Goal: Navigation & Orientation: Find specific page/section

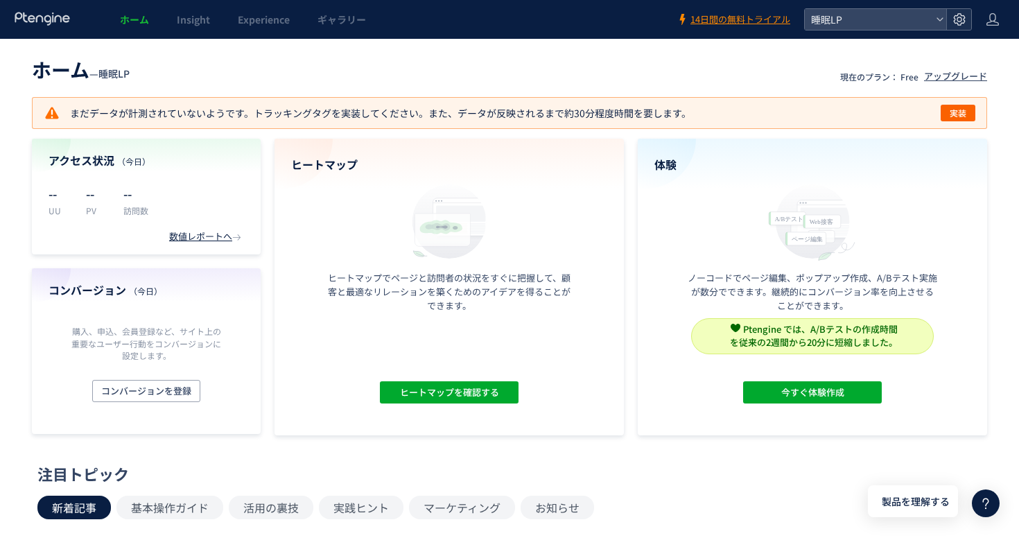
click at [946, 17] on div at bounding box center [958, 19] width 25 height 21
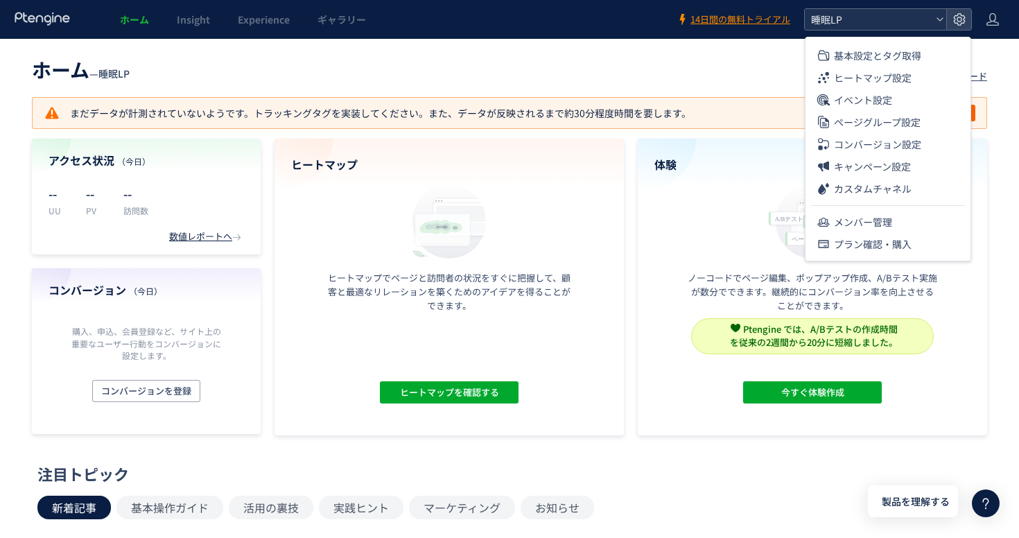
click at [890, 26] on span "睡眠LP" at bounding box center [868, 19] width 123 height 21
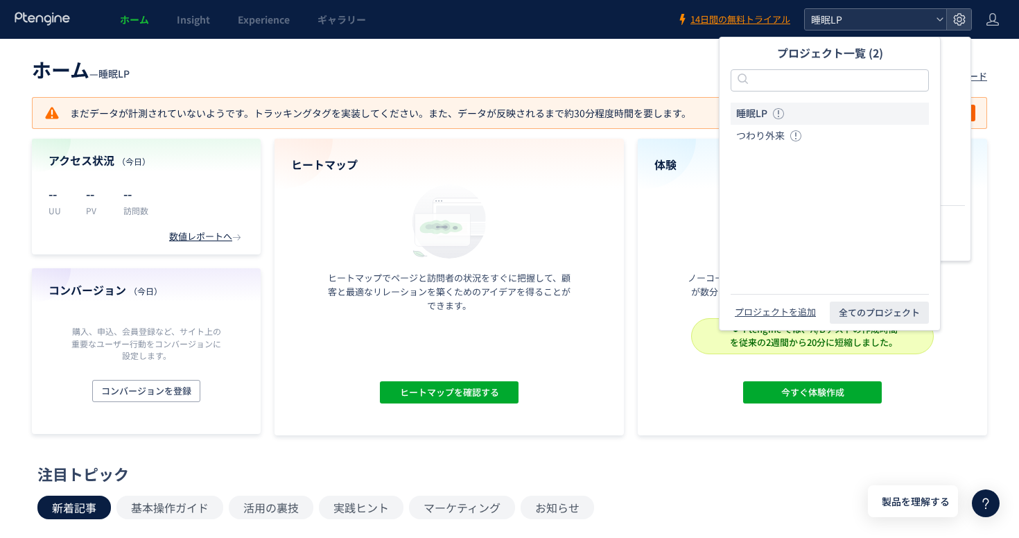
click at [890, 26] on span "睡眠LP" at bounding box center [868, 19] width 123 height 21
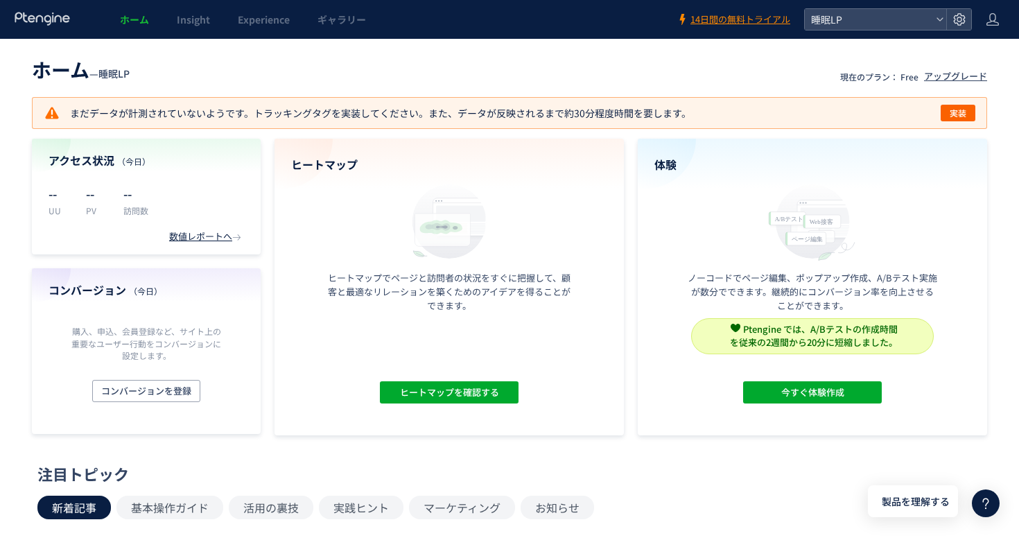
click at [871, 31] on header "ホーム Insight Experience ギャラリー 14日間の無料トライアル 睡眠LP" at bounding box center [509, 19] width 1019 height 39
click at [860, 27] on span "睡眠LP" at bounding box center [868, 19] width 123 height 21
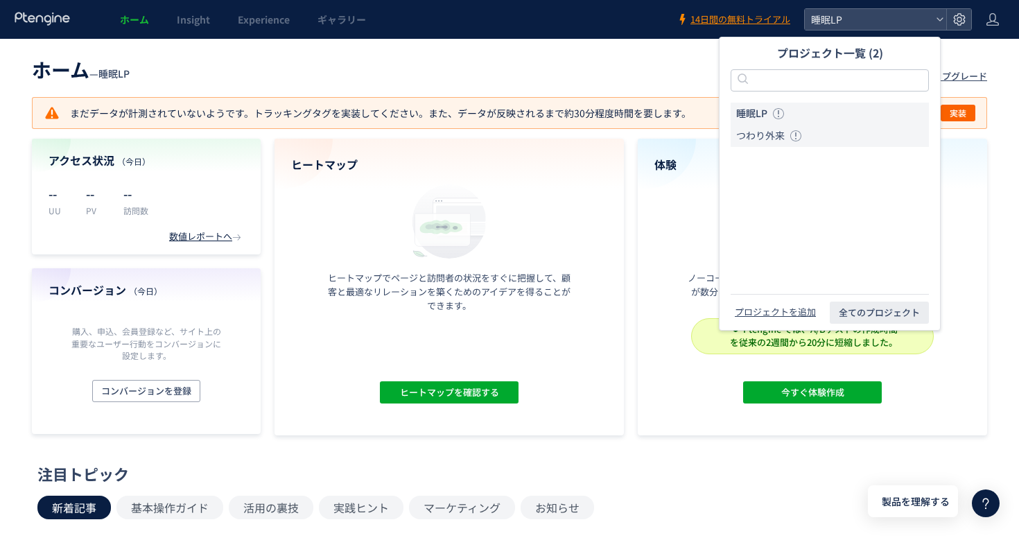
click at [765, 134] on span "つわり外来" at bounding box center [760, 136] width 49 height 14
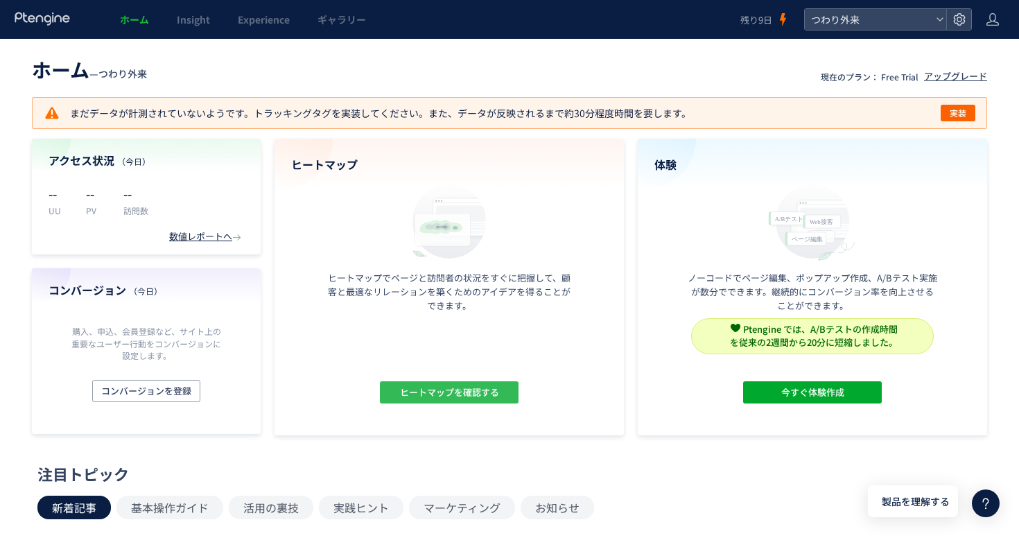
click at [468, 397] on span "ヒートマップを確認する" at bounding box center [449, 392] width 99 height 22
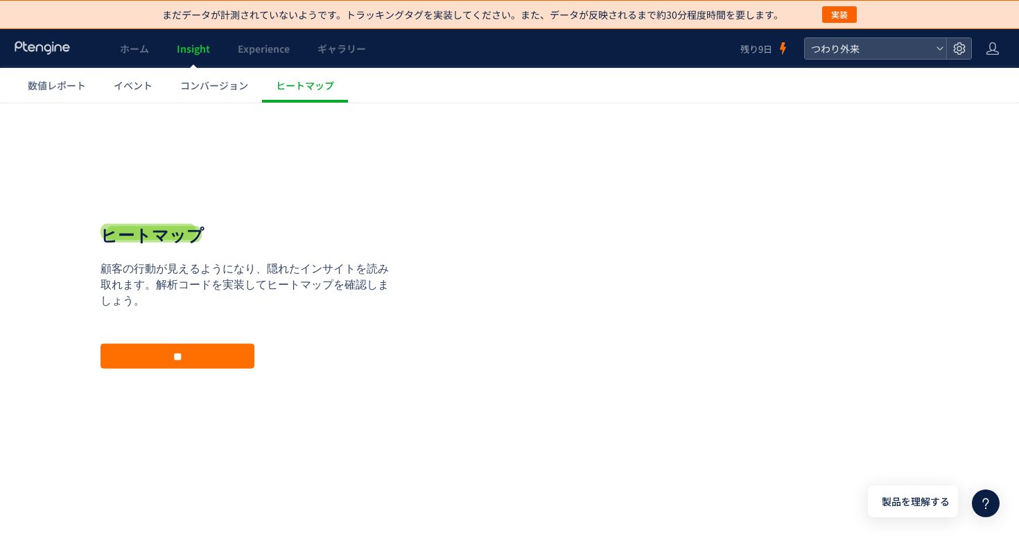
click at [311, 105] on div "戻る デフォルト設定では本日のデータを表示しています。 カレンダーでご覧になりたい期間を指定することができます。 09/23 09/29 [DATE] [DA…" at bounding box center [509, 307] width 1019 height 409
click at [288, 95] on link "ヒートマップ" at bounding box center [305, 85] width 86 height 35
click at [294, 277] on p "顧客の行動が見えるようになり、隠れたインサイトを読み取れます。解析コードを実装してヒートマップを確認しましょう。" at bounding box center [250, 285] width 298 height 48
click at [61, 93] on link "数値レポート" at bounding box center [57, 85] width 86 height 35
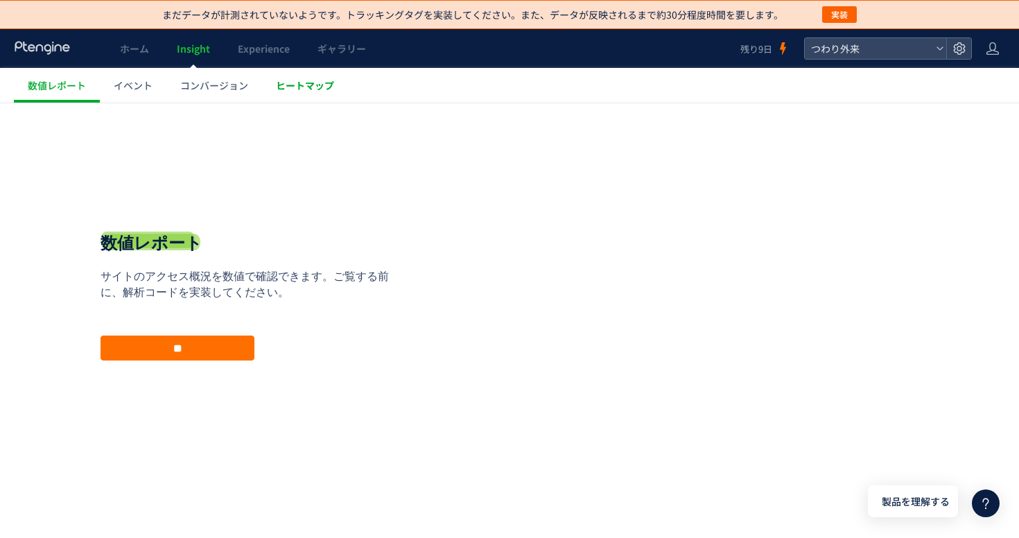
click at [320, 94] on link "ヒートマップ" at bounding box center [305, 85] width 86 height 35
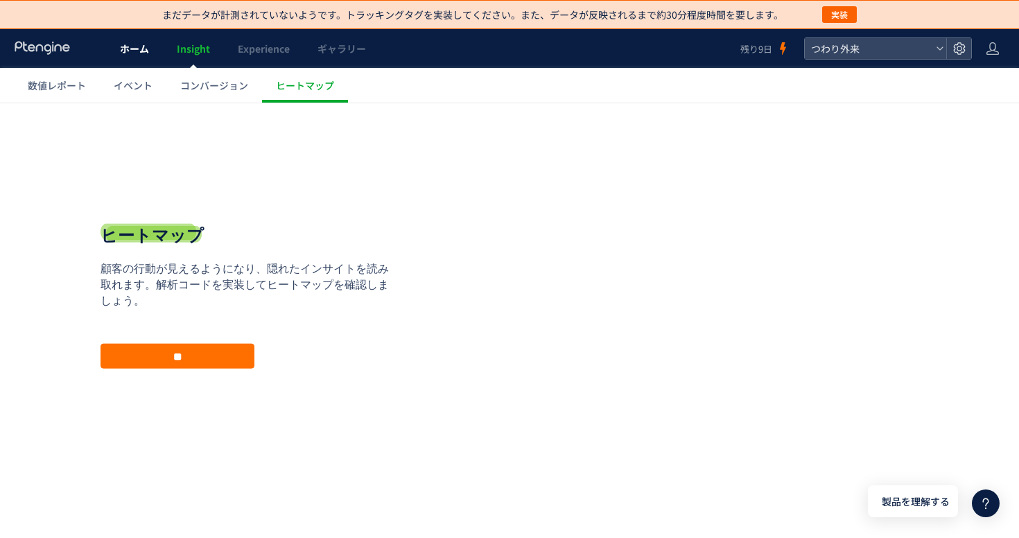
click at [137, 52] on span "ホーム" at bounding box center [134, 49] width 29 height 14
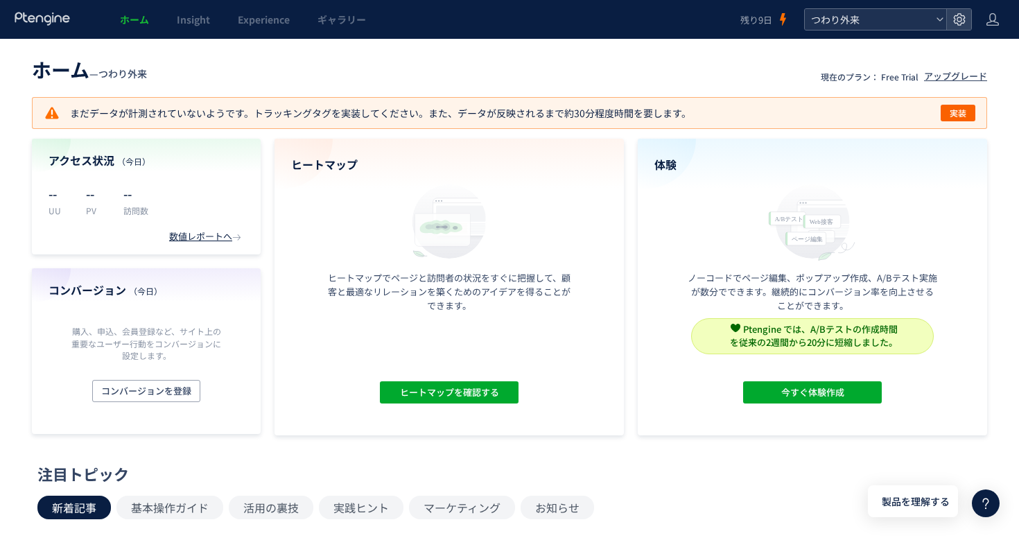
click at [889, 20] on span "つわり外来" at bounding box center [868, 19] width 123 height 21
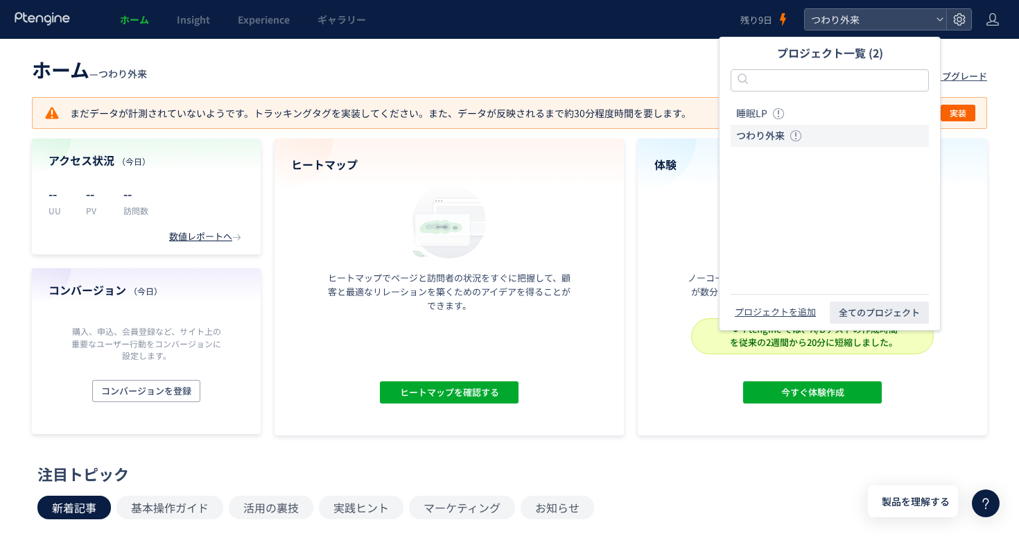
click at [510, 80] on header "ホーム — つわり外来 現在のプラン： Free Trial アップグレード" at bounding box center [509, 68] width 955 height 31
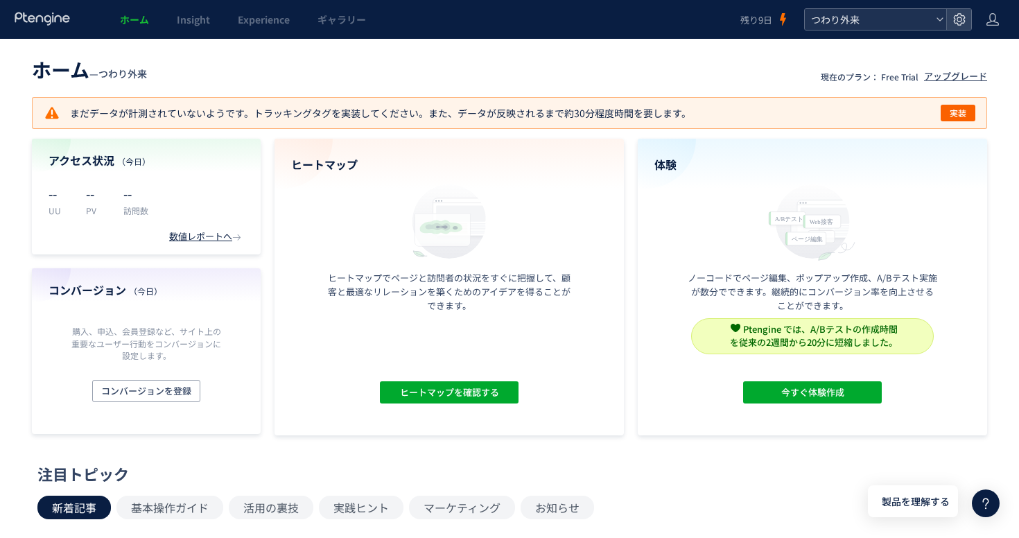
click at [844, 23] on span "つわり外来" at bounding box center [868, 19] width 123 height 21
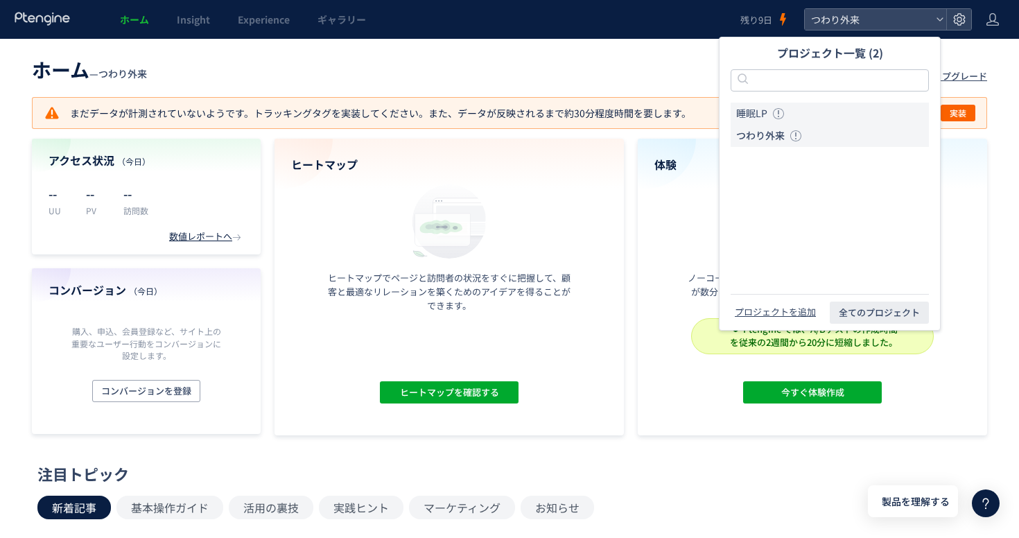
click at [738, 107] on span "睡眠LP" at bounding box center [751, 114] width 31 height 14
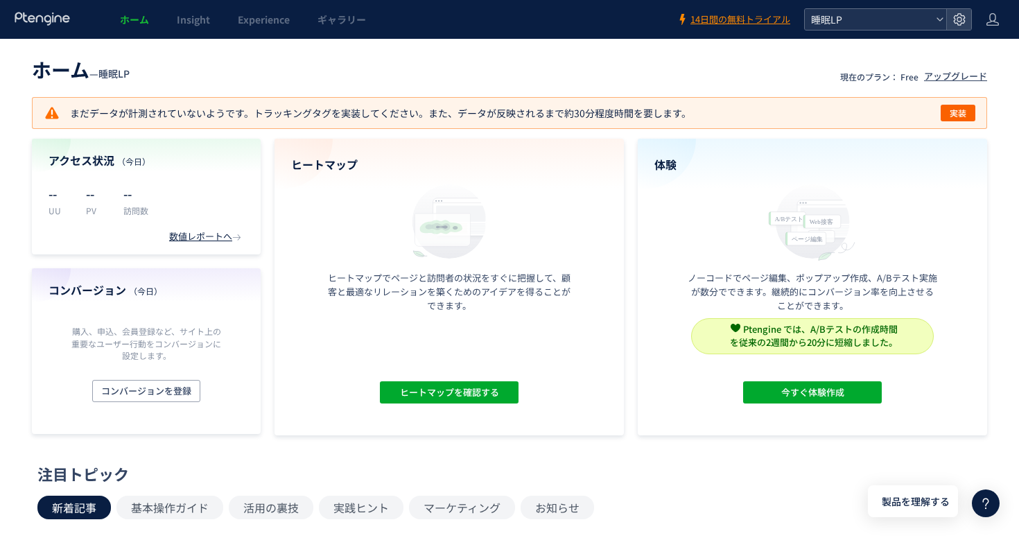
click at [849, 27] on span "睡眠LP" at bounding box center [868, 19] width 123 height 21
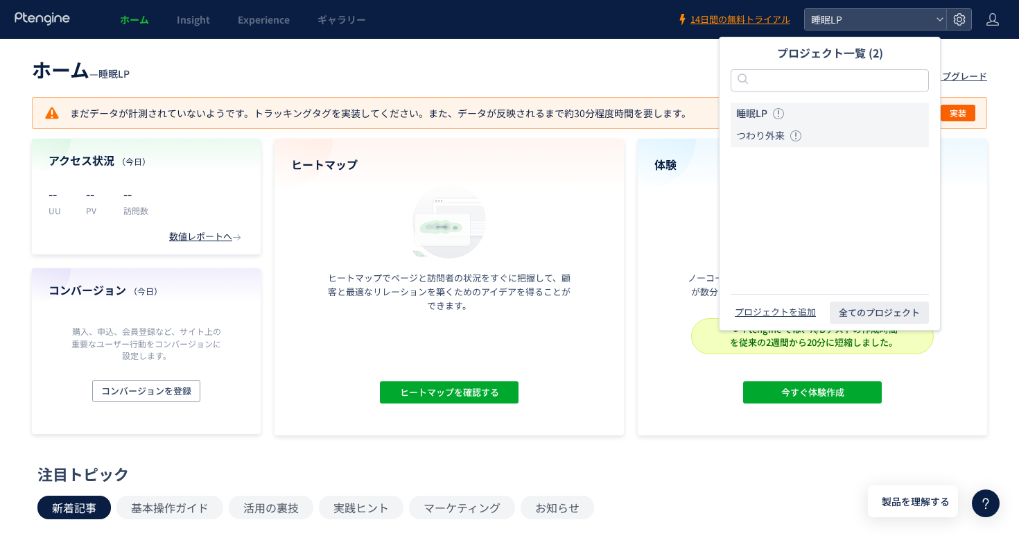
click at [752, 134] on span "つわり外来" at bounding box center [760, 136] width 49 height 14
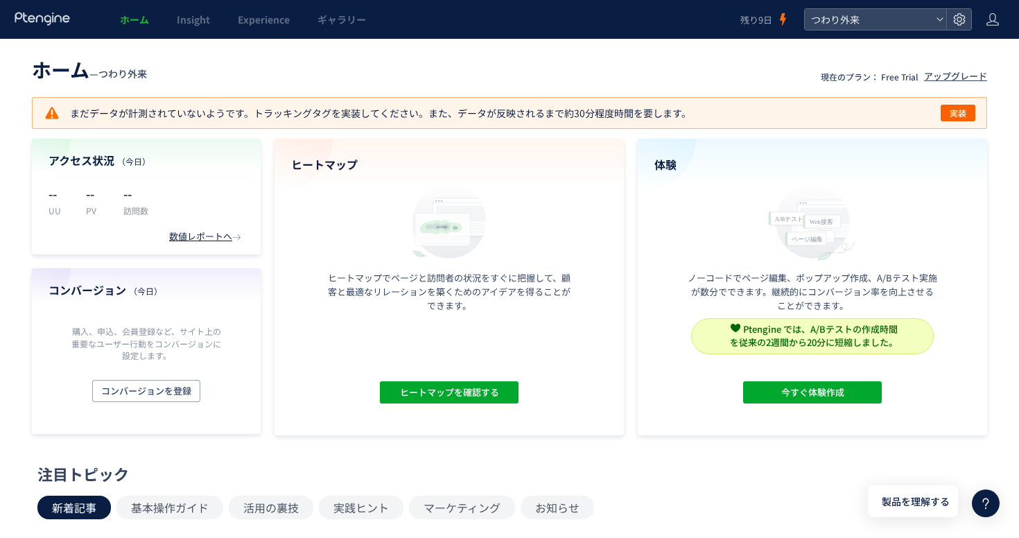
click at [418, 99] on div "まだデータが計測されていないようです。トラッキングタグを実装してください。また、データが反映されるまで約30分程度時間を要します。 実装" at bounding box center [509, 113] width 955 height 32
